Goal: Answer question/provide support: Share knowledge or assist other users

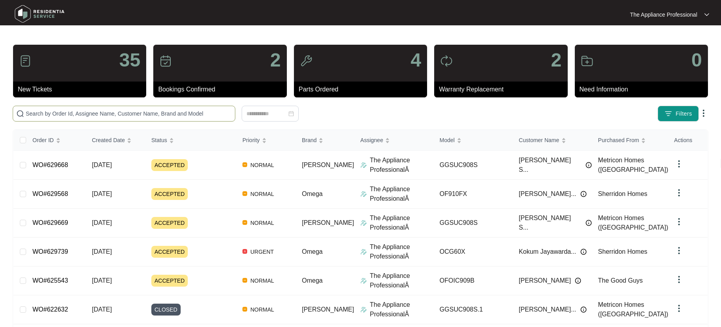
click at [42, 114] on input "text" at bounding box center [129, 113] width 206 height 9
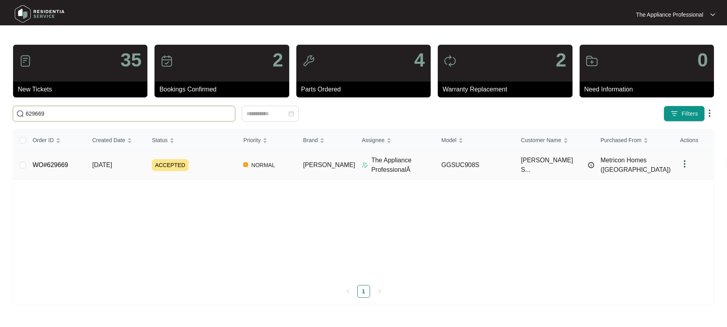
type input "629669"
click at [68, 163] on link "WO#629669" at bounding box center [50, 165] width 36 height 7
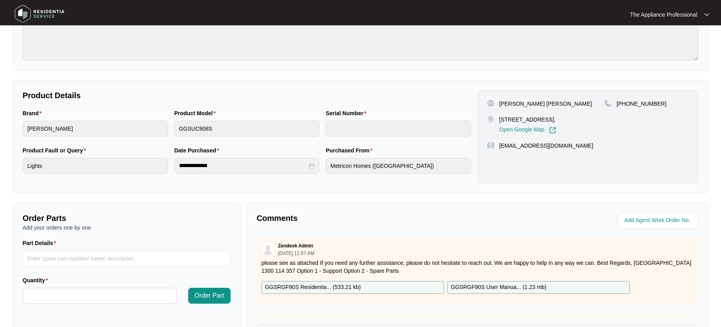
scroll to position [198, 0]
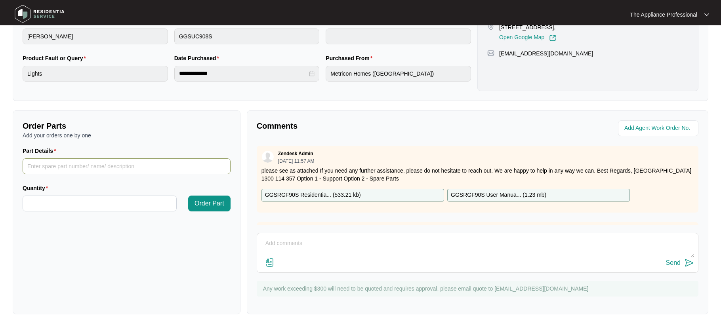
click at [71, 171] on input "Part Details" at bounding box center [127, 166] width 208 height 16
type input "light globe"
click at [68, 202] on input "Quantity" at bounding box center [99, 203] width 153 height 15
type input "*"
click at [329, 197] on p "GGSRGF90S Residentia... ( 533.21 kb )" at bounding box center [313, 195] width 96 height 9
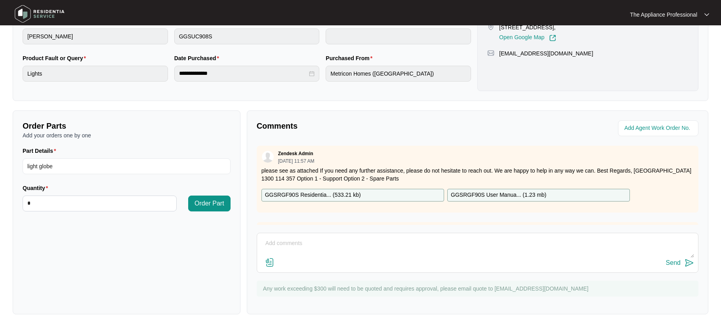
click at [300, 238] on textarea at bounding box center [477, 247] width 433 height 21
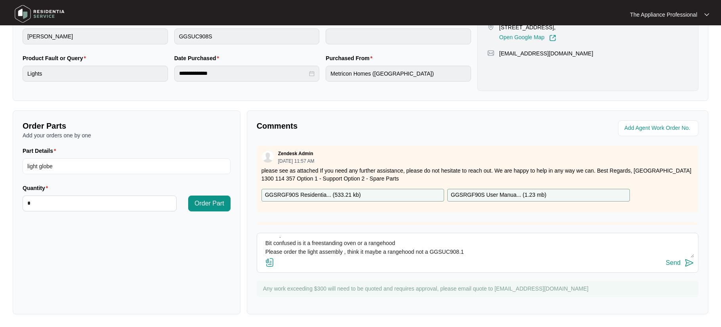
click at [506, 259] on div "Send" at bounding box center [477, 263] width 433 height 11
click at [487, 255] on textarea "Hi Guys Bit confused is it a freestanding oven or a rangehood Please order the …" at bounding box center [477, 247] width 433 height 21
click at [414, 251] on textarea "Hi Guys Bit confused is it a freestanding oven or a rangehood Please order the …" at bounding box center [477, 247] width 433 height 21
click at [344, 253] on textarea "Hi Guys Bit confused is it a freestanding oven or a rangehood Please order the …" at bounding box center [477, 247] width 433 height 21
type textarea "Hi Guys Bit confused is it a freestanding oven or a rangehood Please order the …"
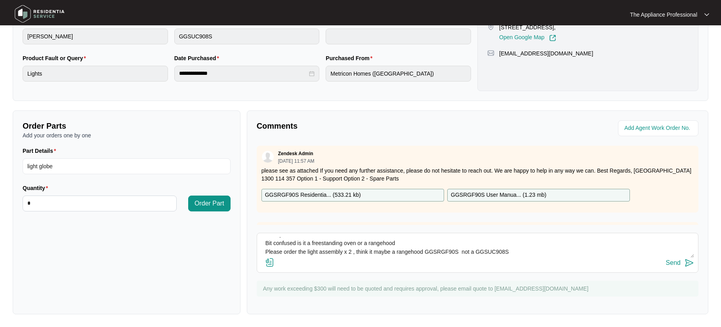
click at [671, 263] on div "Send" at bounding box center [673, 262] width 15 height 7
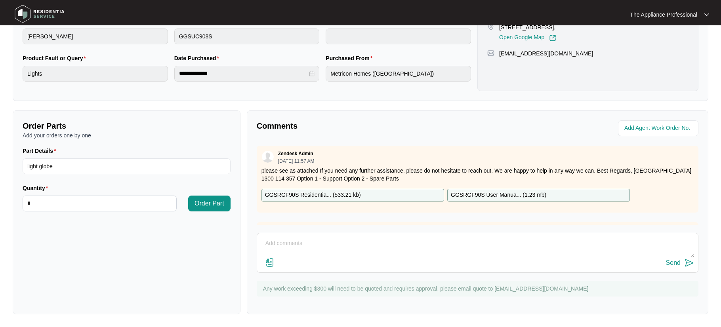
scroll to position [0, 0]
